Goal: Task Accomplishment & Management: Use online tool/utility

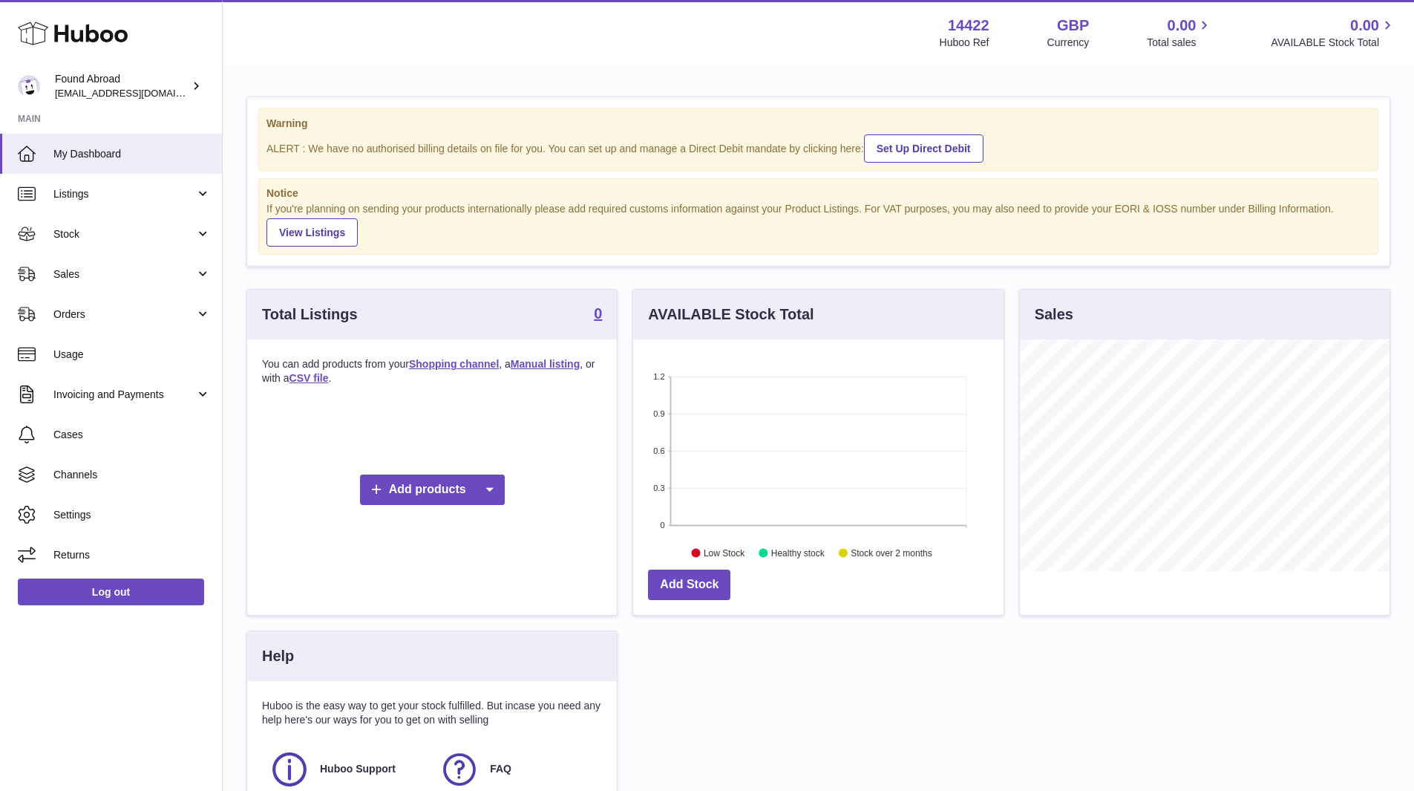
click at [187, 221] on link "Stock" at bounding box center [111, 234] width 222 height 40
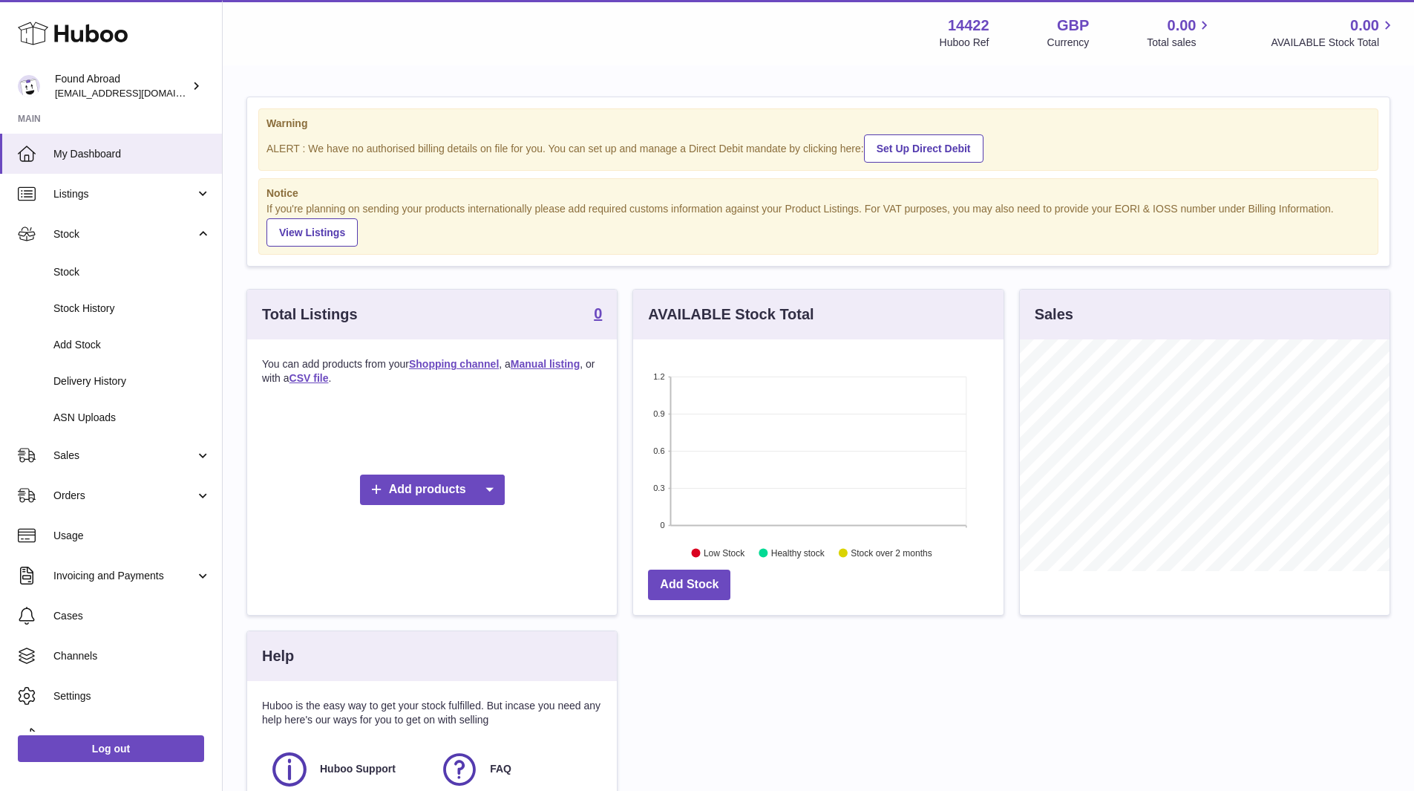
click at [76, 270] on span "Stock" at bounding box center [131, 272] width 157 height 14
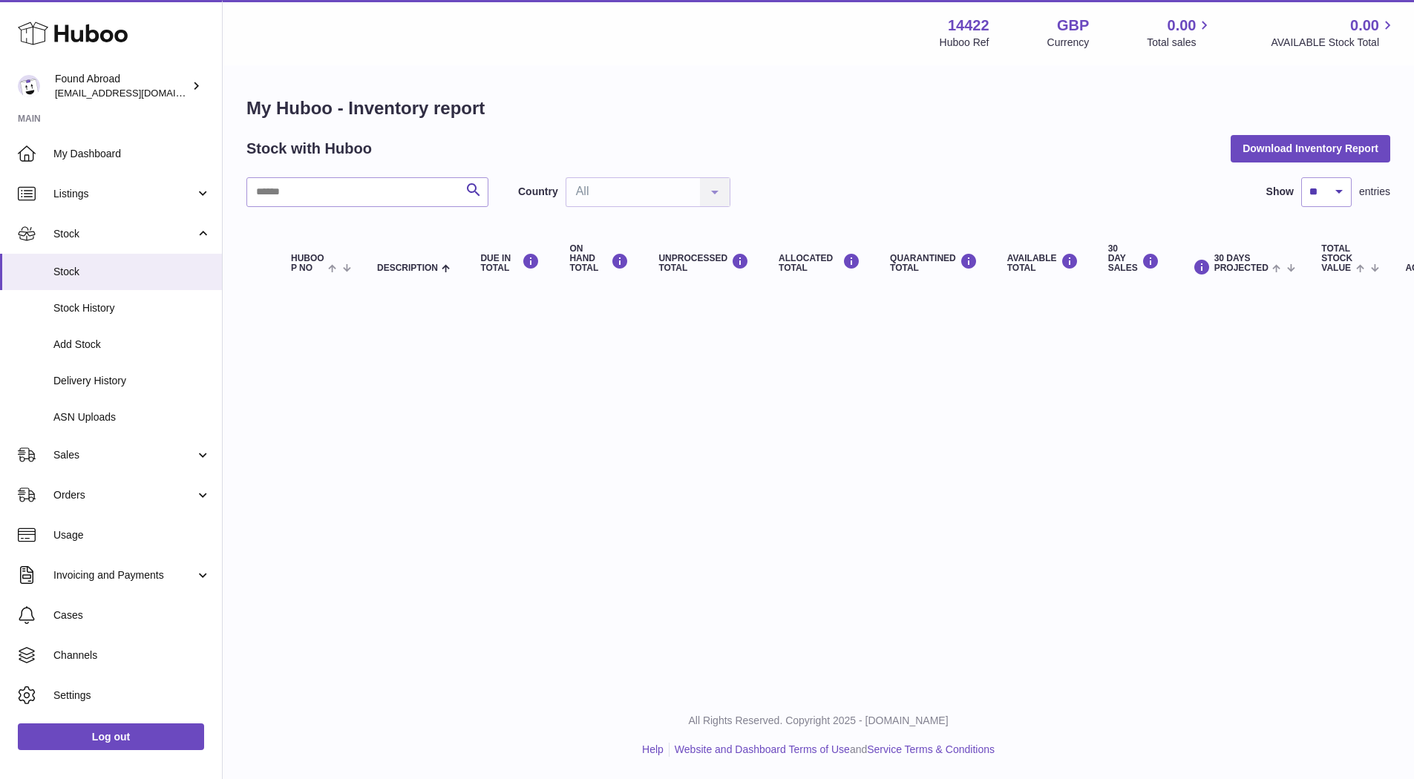
click at [132, 194] on span "Listings" at bounding box center [124, 194] width 142 height 14
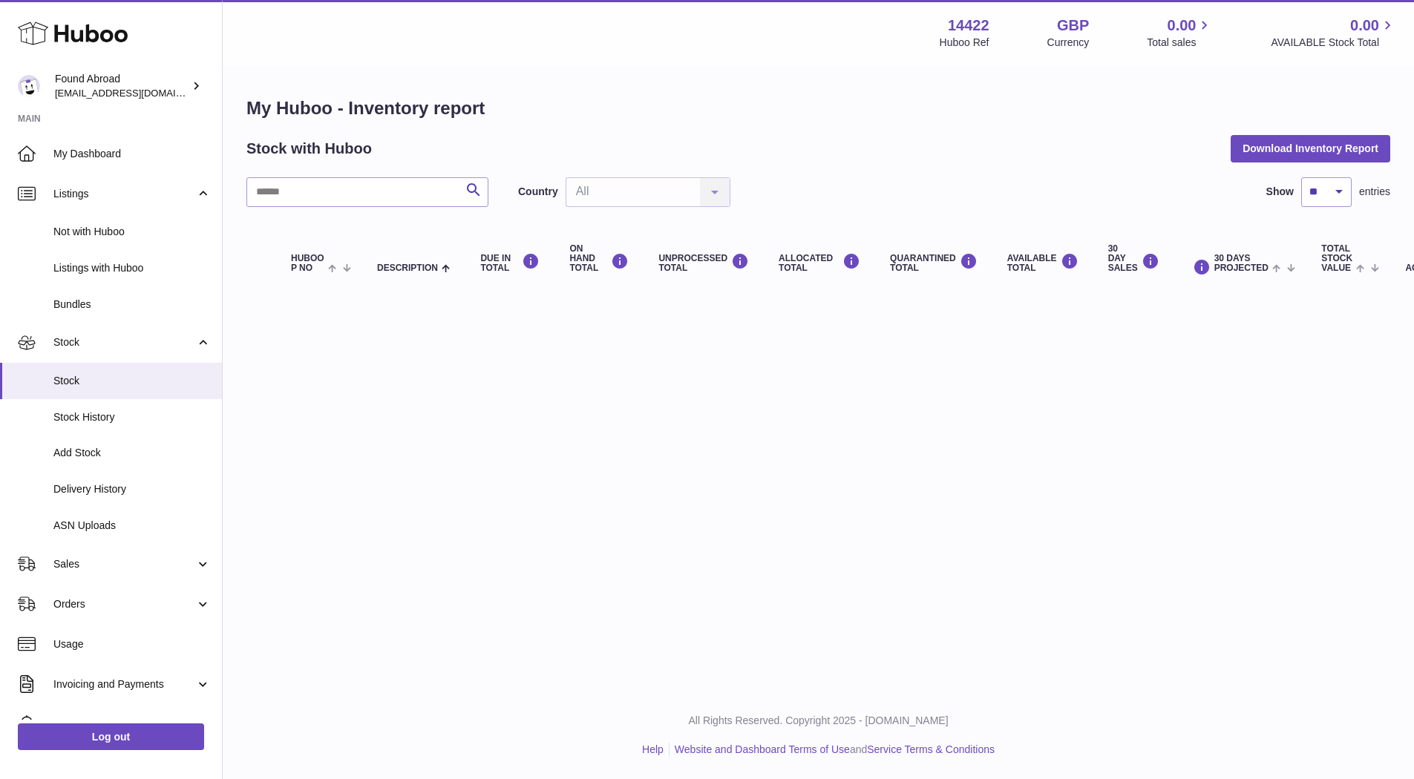
click at [90, 235] on span "Not with Huboo" at bounding box center [131, 232] width 157 height 14
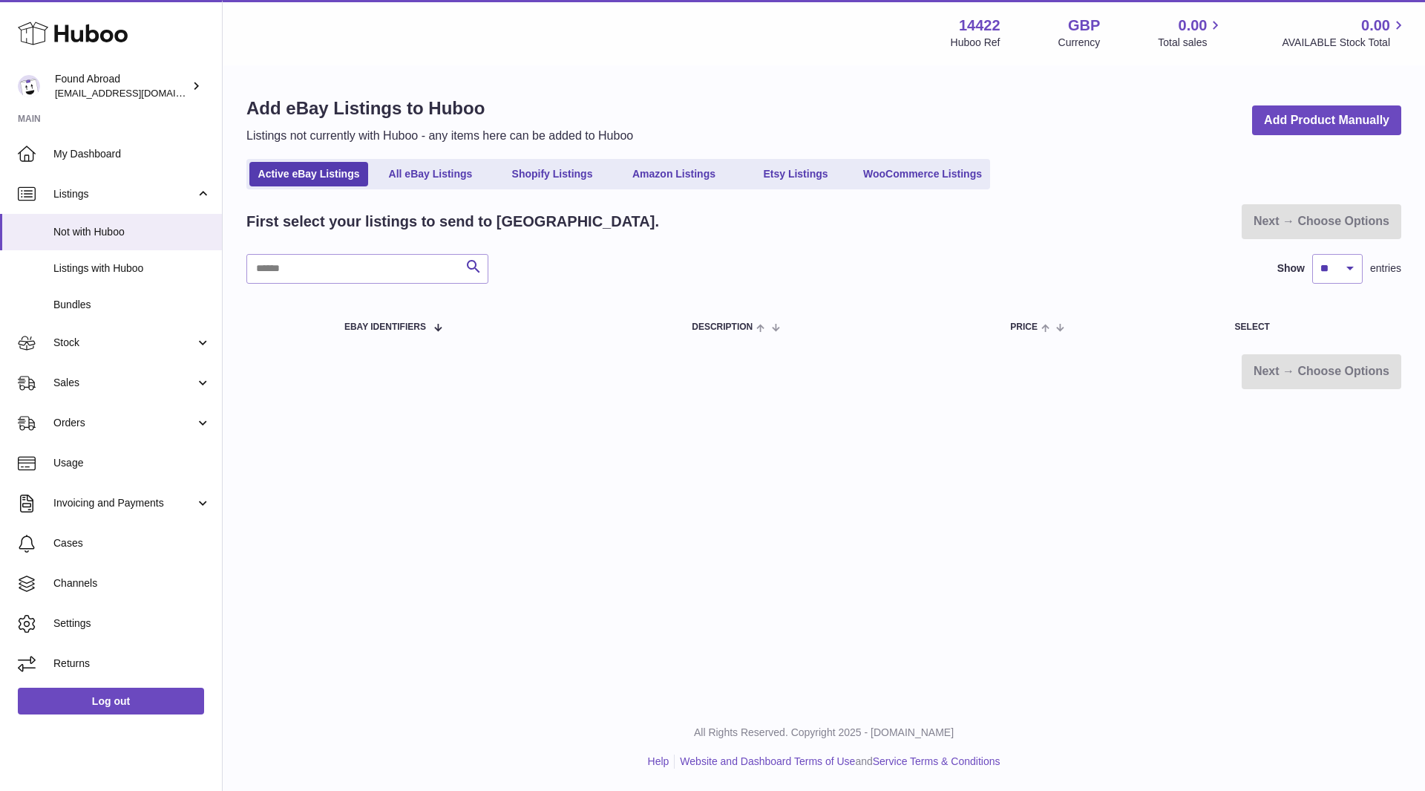
click at [520, 180] on link "Shopify Listings" at bounding box center [552, 174] width 119 height 24
